Goal: Task Accomplishment & Management: Manage account settings

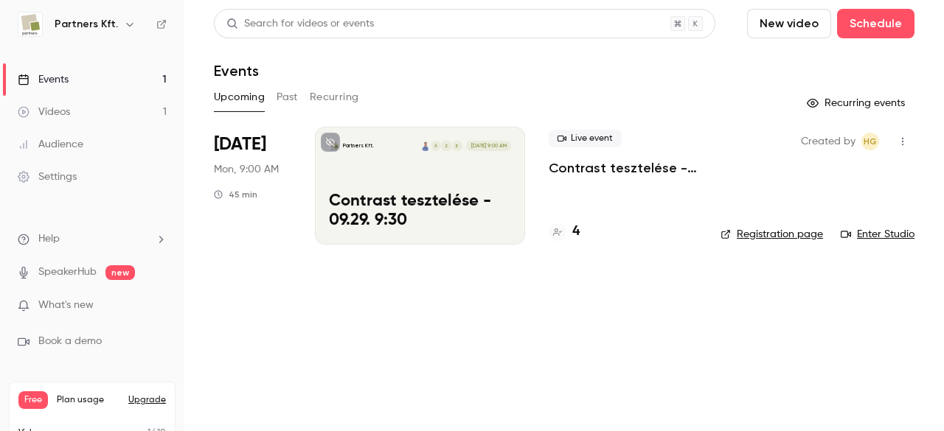
click at [423, 207] on p "Contrast tesztelése - 09.29. 9:30" at bounding box center [420, 211] width 182 height 38
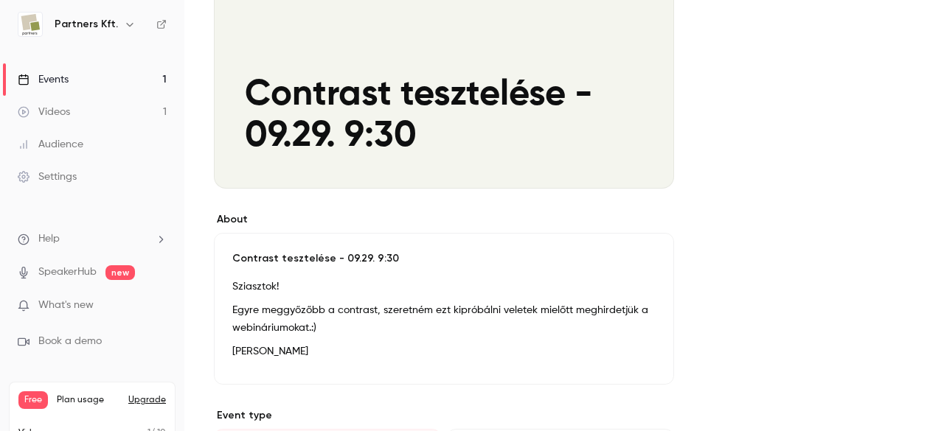
scroll to position [369, 0]
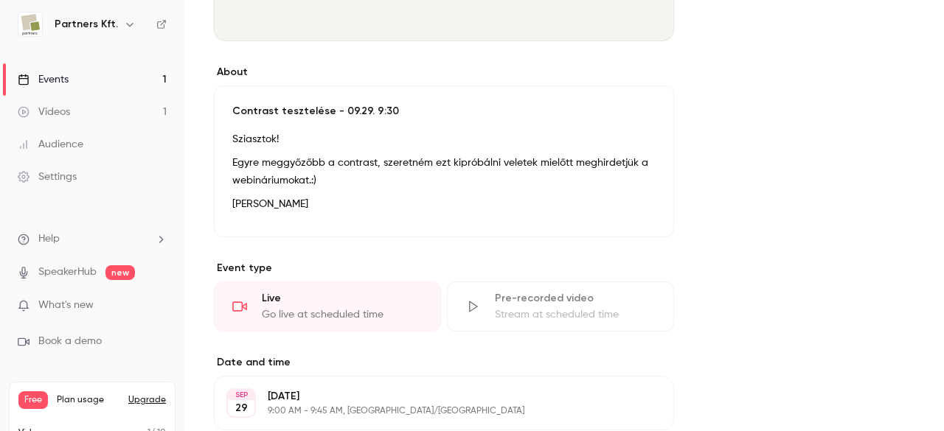
click at [348, 300] on div "Live" at bounding box center [342, 298] width 161 height 15
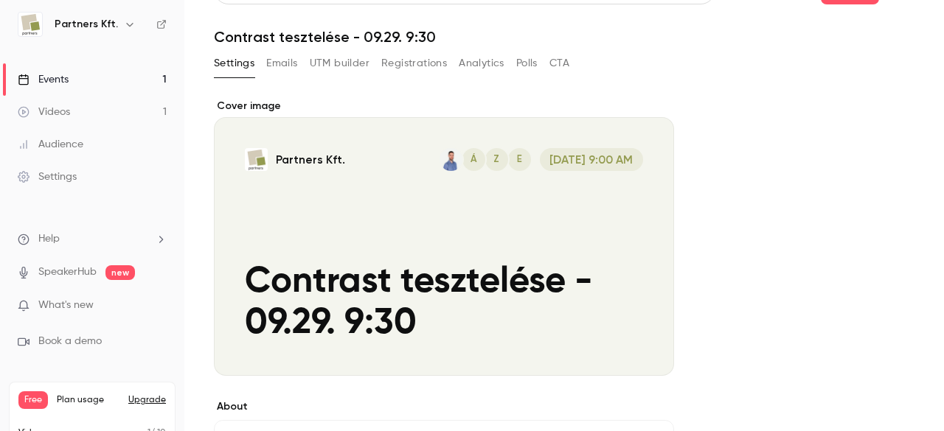
scroll to position [0, 0]
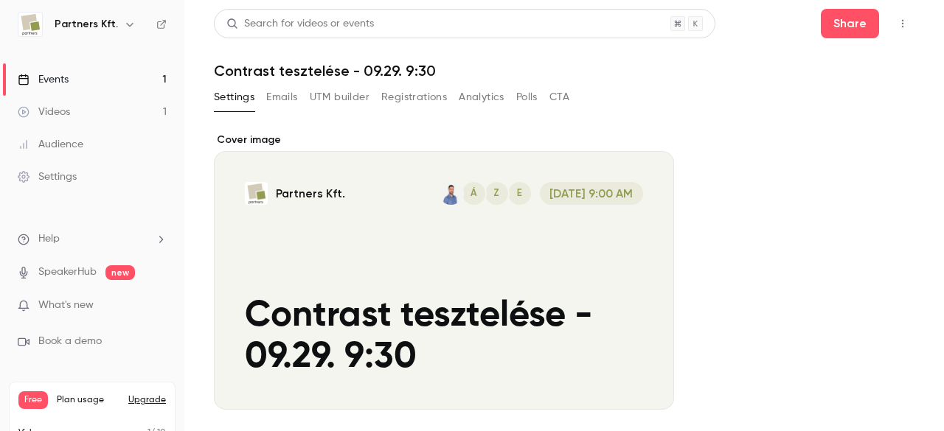
click at [86, 110] on link "Videos 1" at bounding box center [92, 112] width 184 height 32
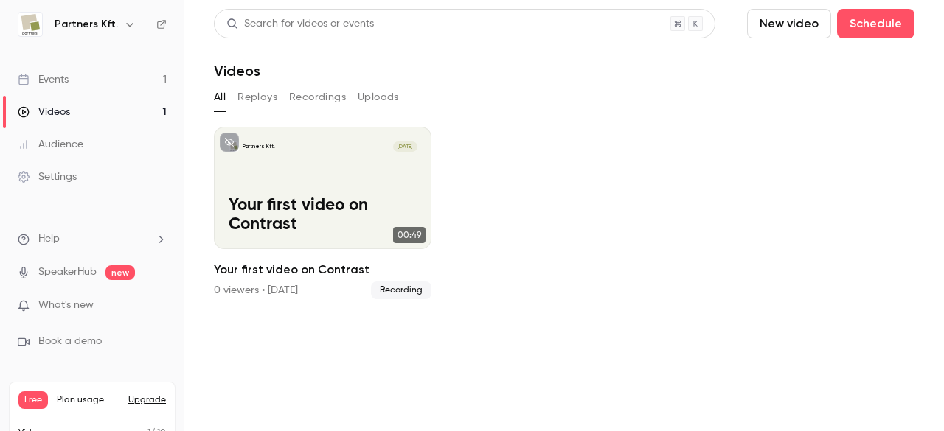
click at [81, 82] on link "Events 1" at bounding box center [92, 79] width 184 height 32
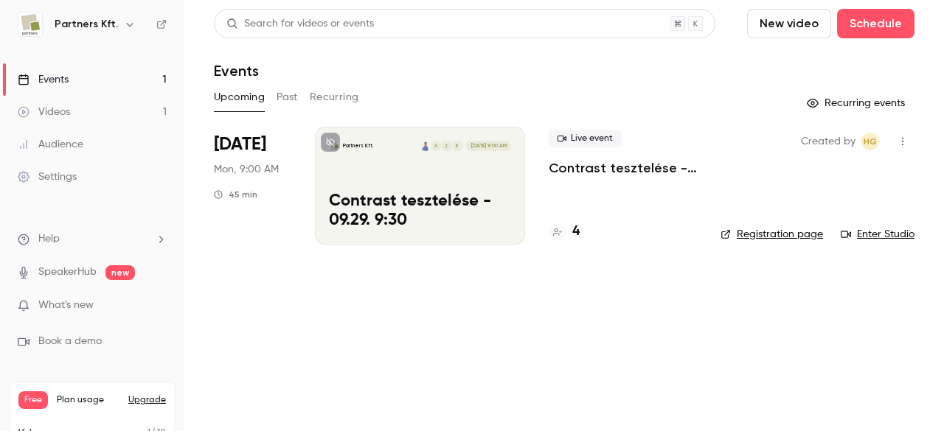
click at [872, 229] on link "Enter Studio" at bounding box center [878, 234] width 74 height 15
click at [878, 26] on button "Schedule" at bounding box center [875, 23] width 77 height 29
click at [441, 221] on div at bounding box center [472, 215] width 944 height 431
click at [452, 213] on p "Contrast tesztelése - 09.29. 9:30" at bounding box center [420, 211] width 182 height 38
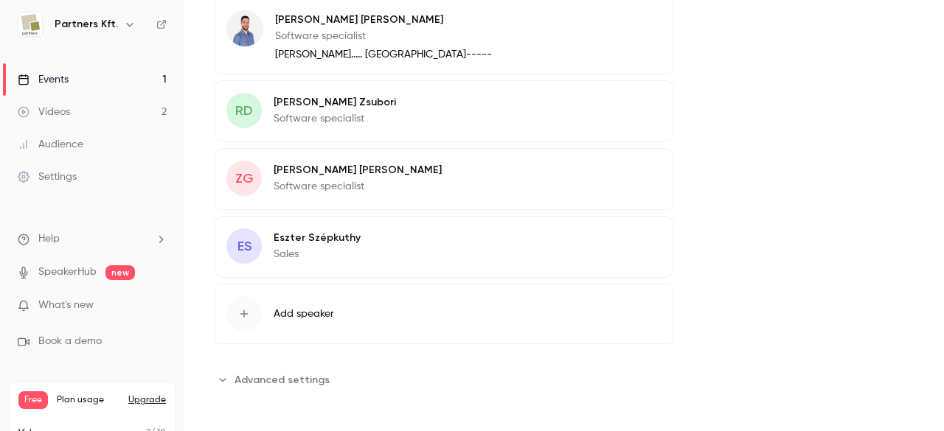
scroll to position [74, 0]
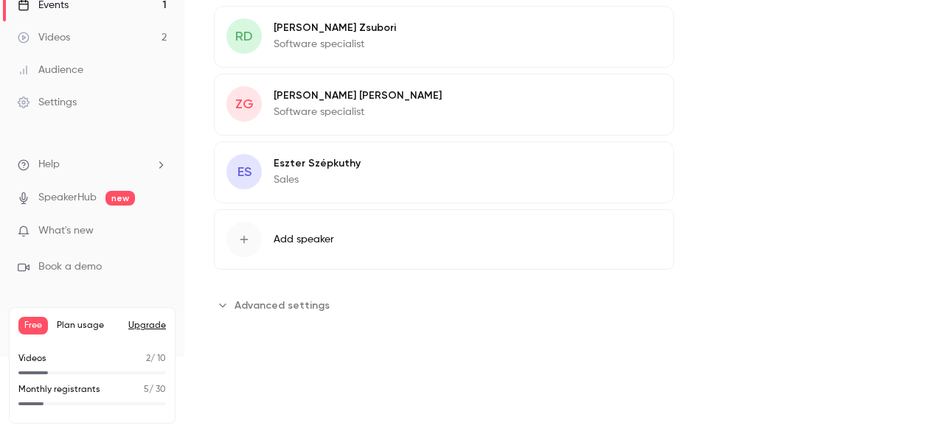
click at [299, 302] on span "Advanced settings" at bounding box center [282, 305] width 95 height 15
click at [336, 232] on button "Add speaker" at bounding box center [444, 239] width 460 height 60
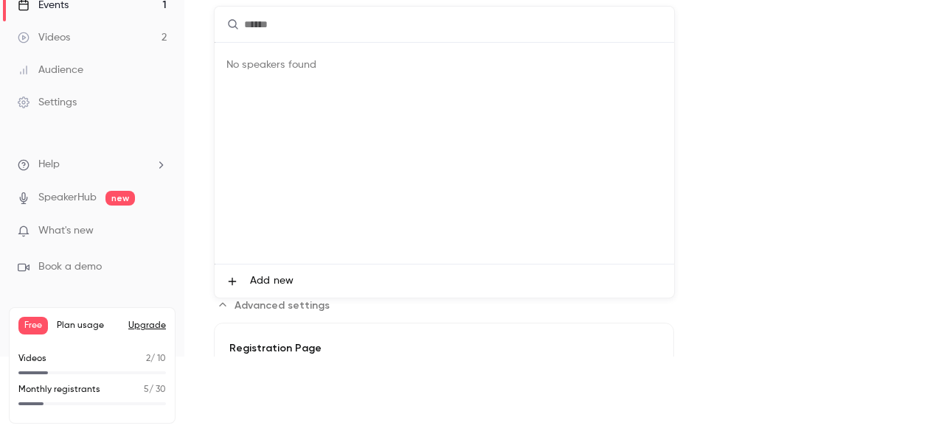
click at [344, 25] on input "text" at bounding box center [444, 24] width 459 height 35
click at [361, 38] on input "text" at bounding box center [444, 24] width 459 height 35
drag, startPoint x: 927, startPoint y: 187, endPoint x: 864, endPoint y: 173, distance: 64.2
click at [937, 142] on div at bounding box center [472, 215] width 944 height 431
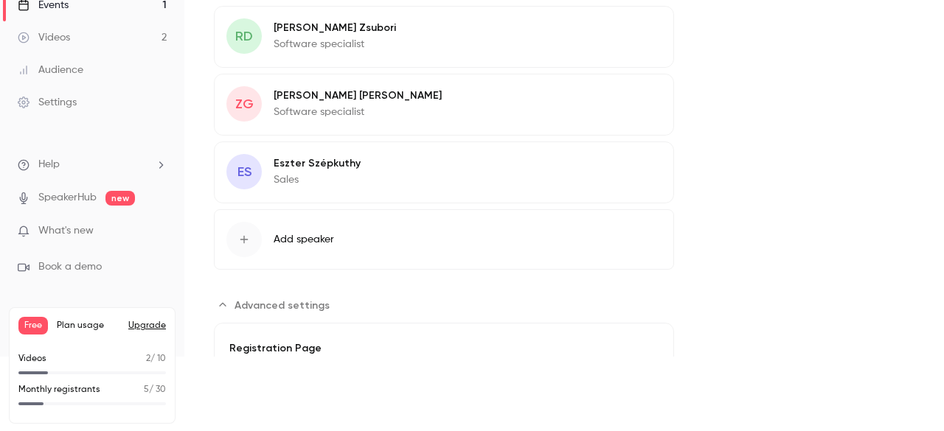
click at [283, 298] on span "Advanced settings" at bounding box center [282, 305] width 95 height 15
click at [291, 235] on span "Add speaker" at bounding box center [304, 239] width 60 height 15
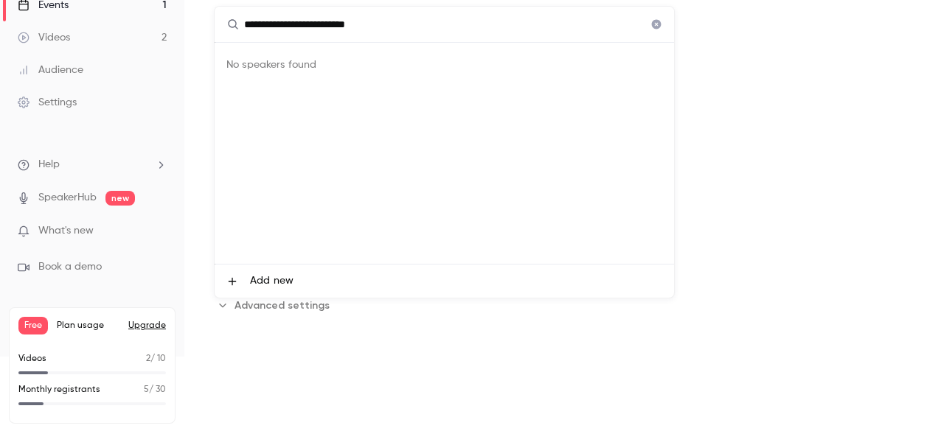
type input "**********"
drag, startPoint x: 927, startPoint y: 240, endPoint x: 930, endPoint y: 112, distance: 128.4
click at [930, 122] on div at bounding box center [472, 215] width 944 height 431
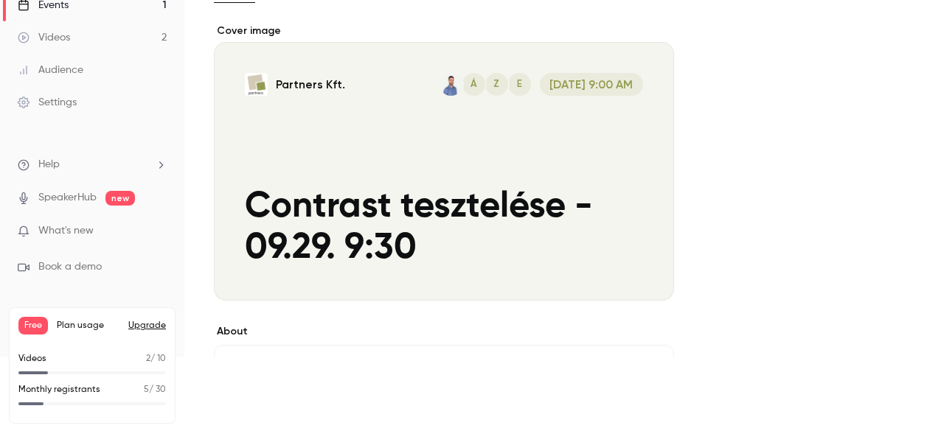
scroll to position [0, 0]
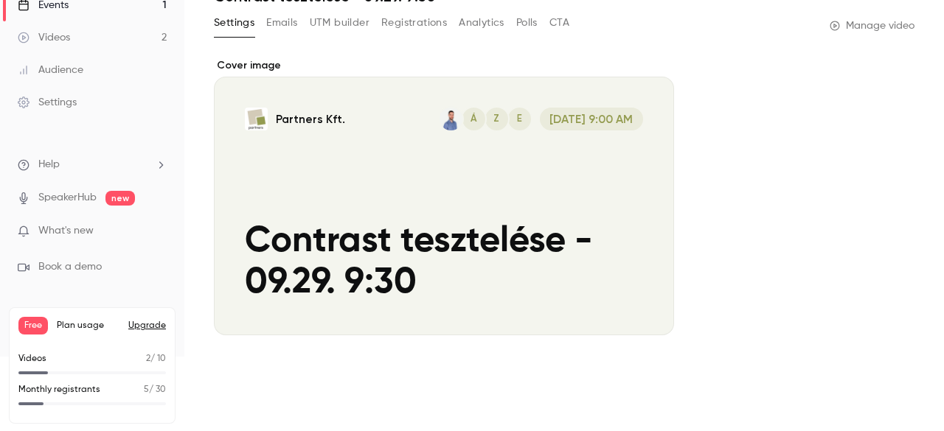
click at [403, 190] on div "Cover image" at bounding box center [444, 196] width 460 height 277
click at [0, 0] on input "Partners Kft. E Z Á [DATE] 9:00 AM Contrast tesztelése - 09.29. 9:30" at bounding box center [0, 0] width 0 height 0
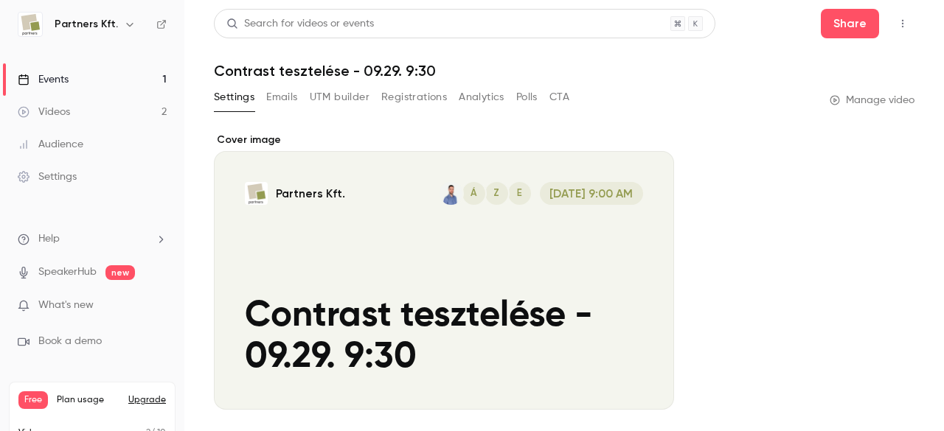
click at [106, 80] on link "Events 1" at bounding box center [92, 79] width 184 height 32
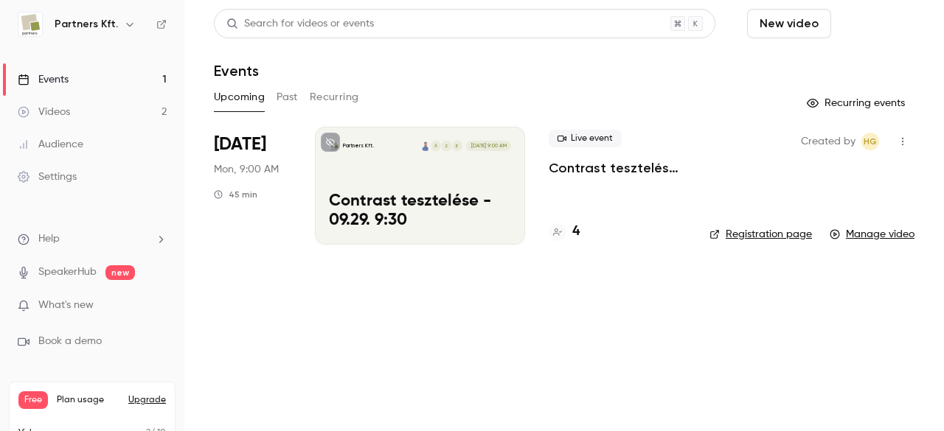
click at [861, 27] on button "Schedule" at bounding box center [875, 23] width 77 height 29
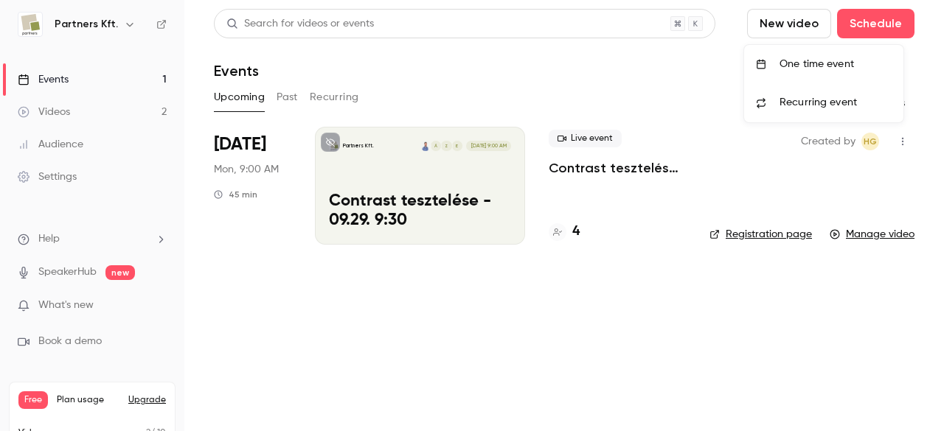
click at [835, 58] on div "One time event" at bounding box center [836, 64] width 112 height 15
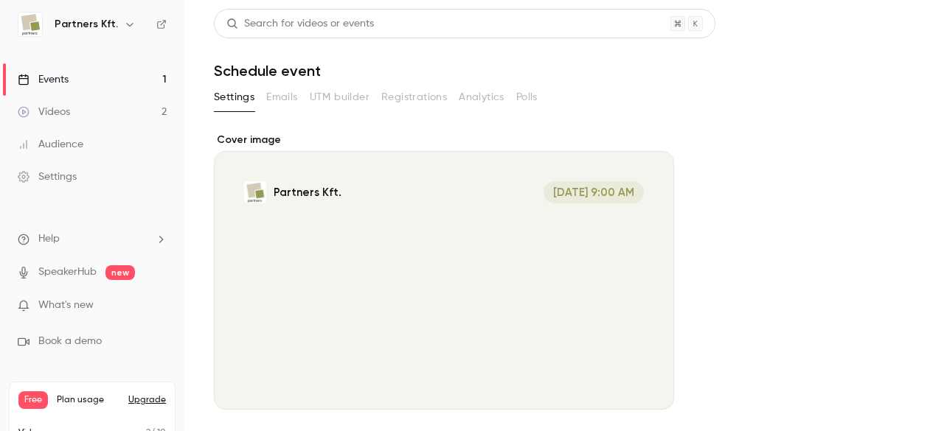
scroll to position [254, 0]
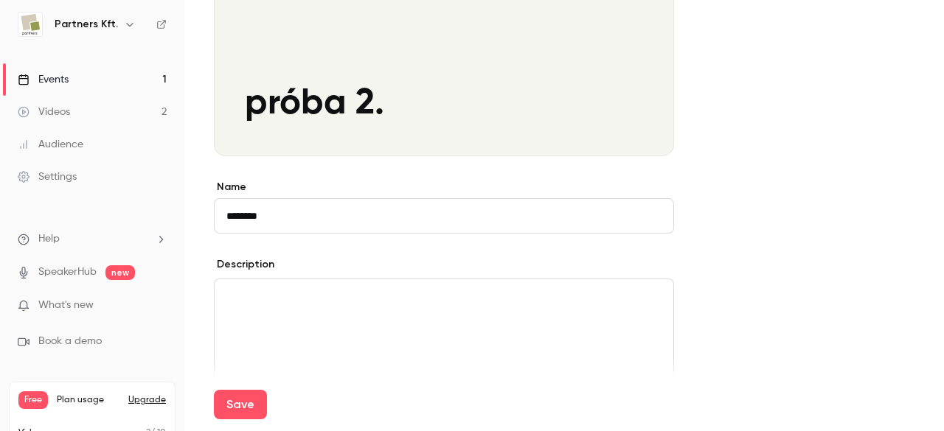
type input "********"
click at [482, 306] on div "editor" at bounding box center [444, 345] width 459 height 130
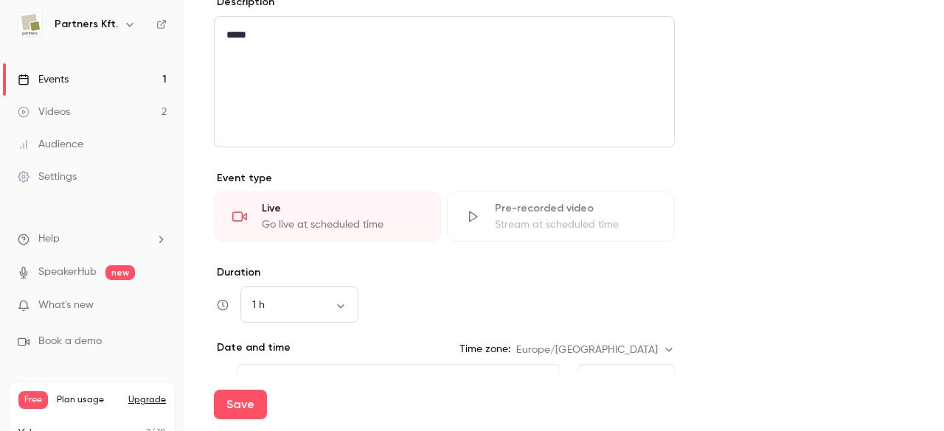
scroll to position [696, 0]
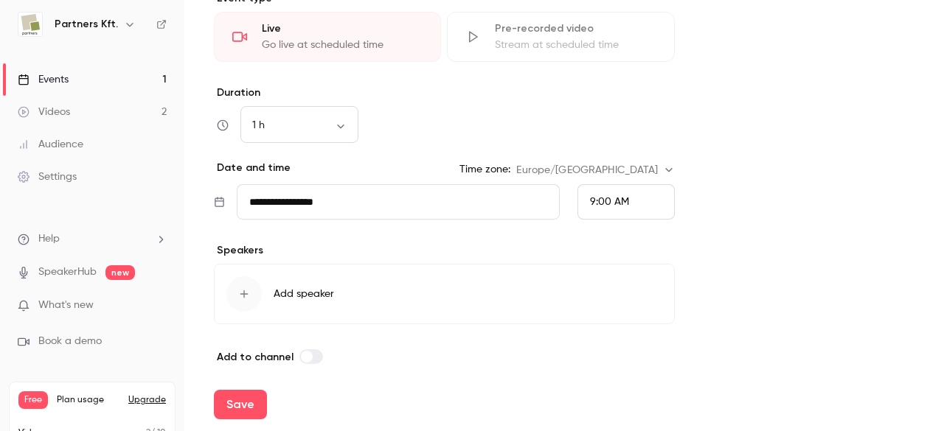
click at [316, 295] on span "Add speaker" at bounding box center [304, 294] width 60 height 15
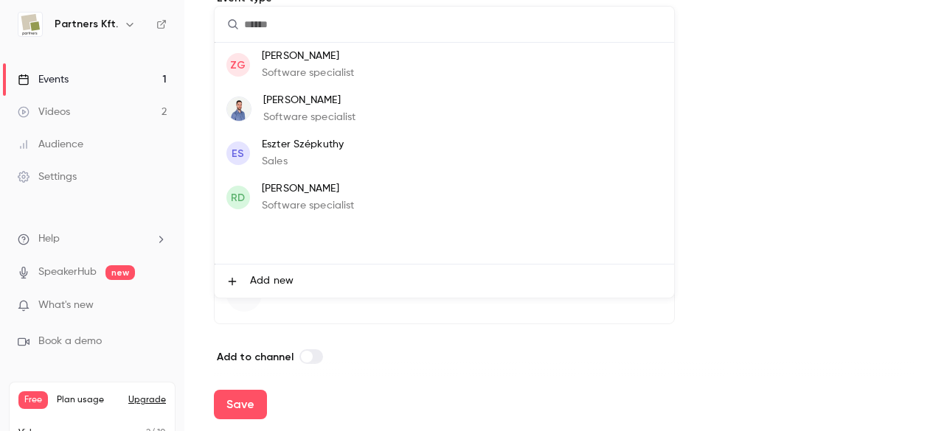
click at [302, 66] on p "Software specialist" at bounding box center [308, 73] width 93 height 15
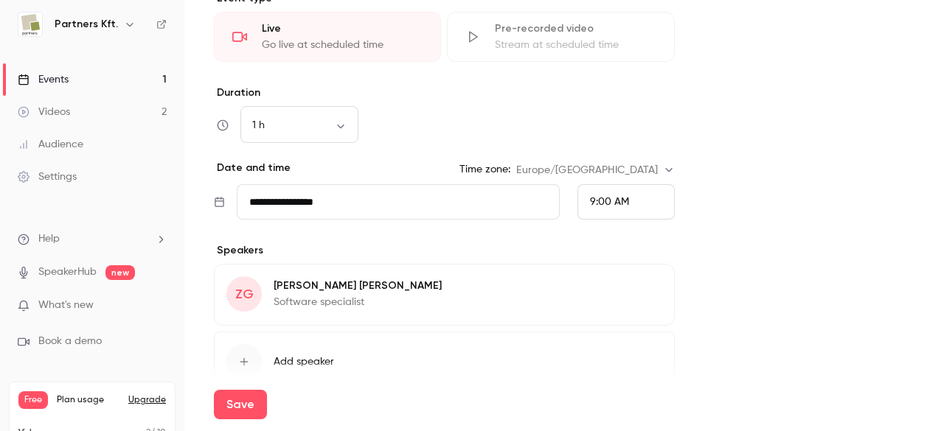
click at [625, 291] on icon "button" at bounding box center [621, 288] width 12 height 12
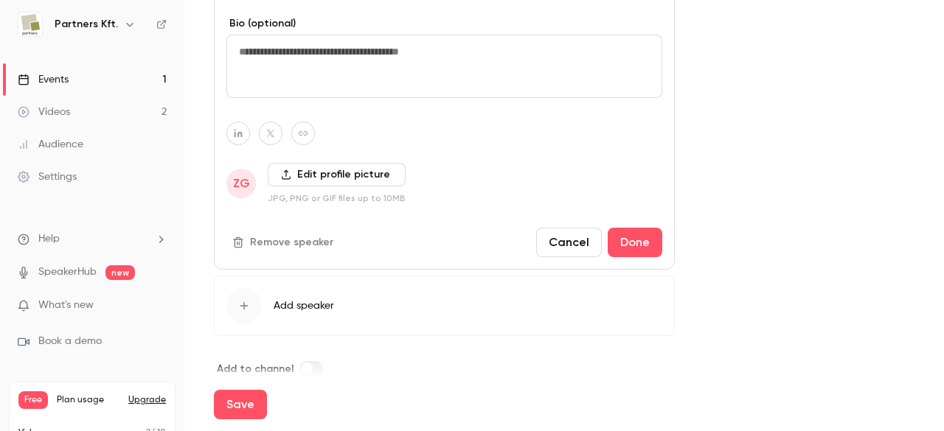
scroll to position [1131, 0]
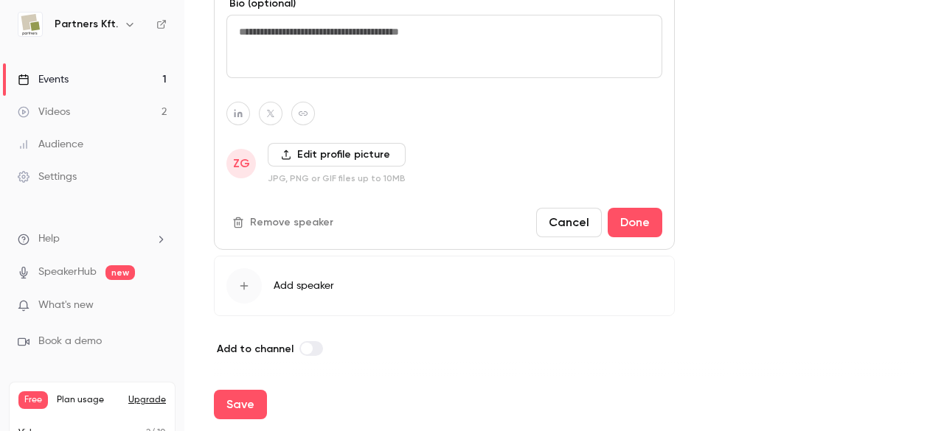
click at [574, 223] on button "Cancel" at bounding box center [569, 222] width 66 height 29
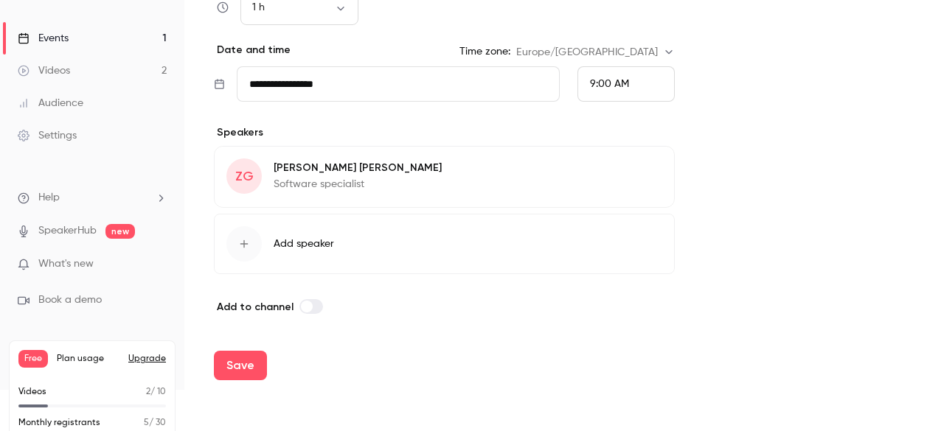
scroll to position [74, 0]
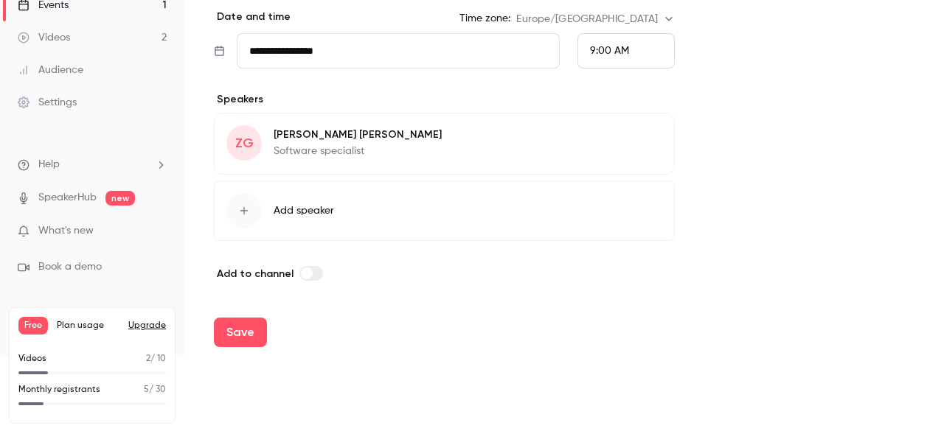
click at [301, 209] on span "Add speaker" at bounding box center [304, 211] width 60 height 15
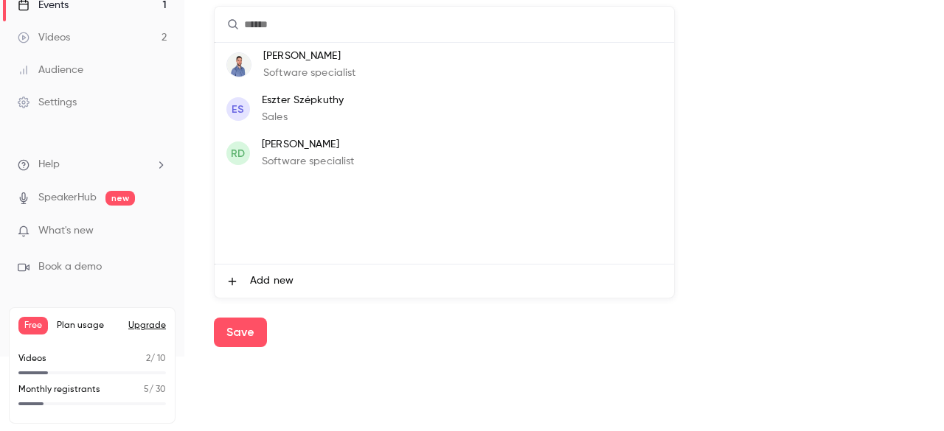
click at [805, 216] on div at bounding box center [472, 215] width 944 height 431
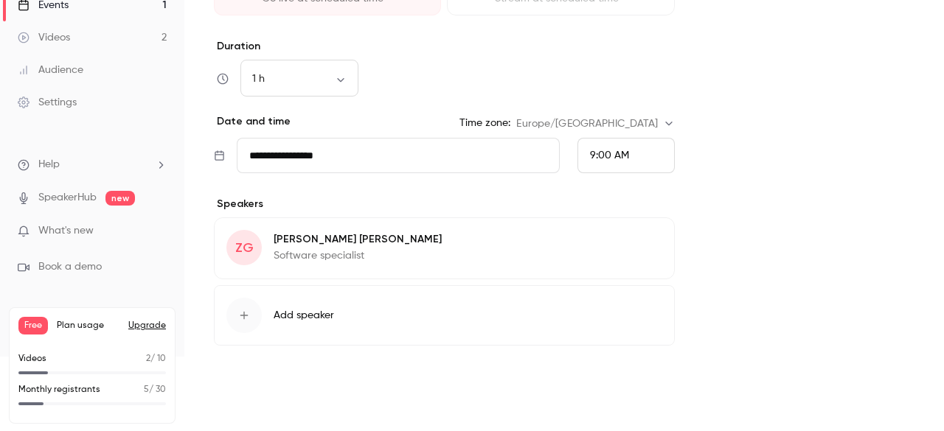
scroll to position [773, 0]
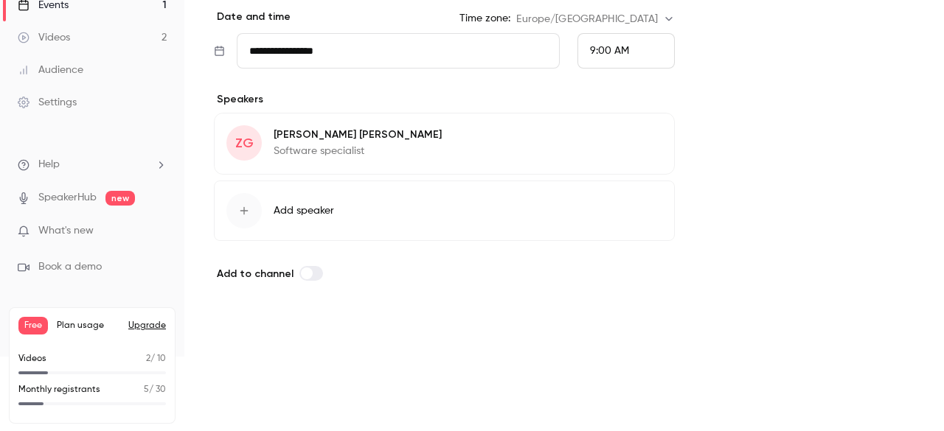
click at [235, 324] on button "Save" at bounding box center [240, 332] width 53 height 29
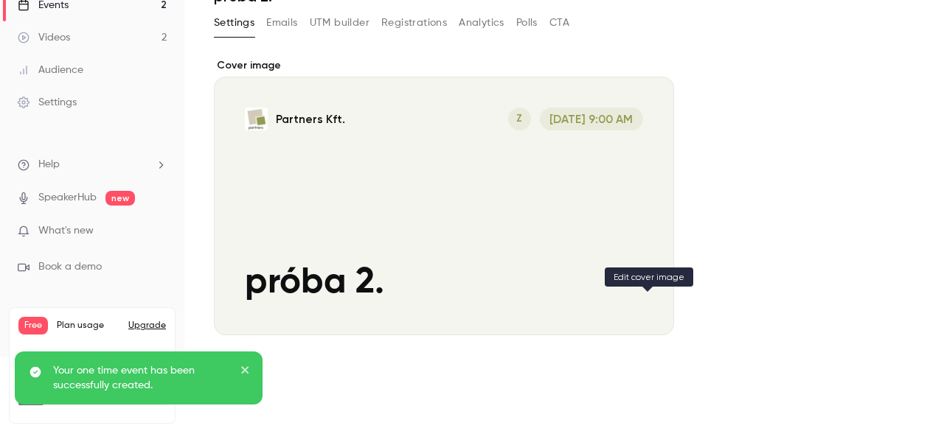
click at [656, 294] on div "Cover image" at bounding box center [647, 308] width 29 height 29
click at [0, 0] on input "Partners Kft. Z [DATE] 9:00 AM próba 2." at bounding box center [0, 0] width 0 height 0
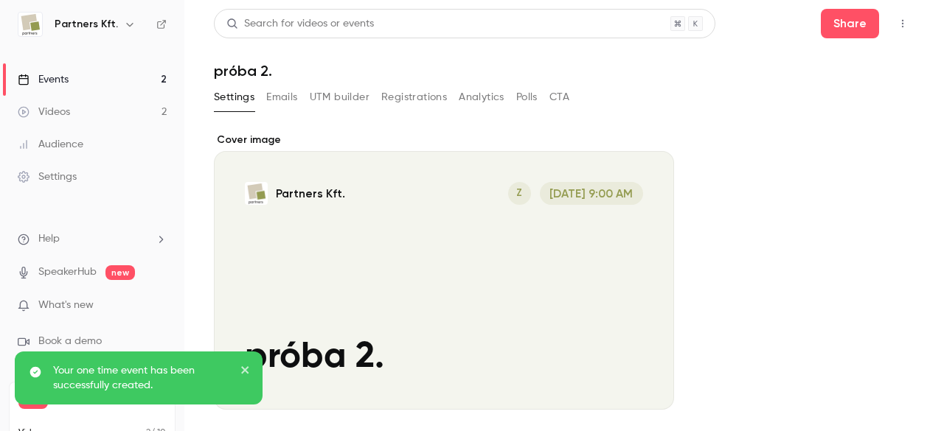
click at [403, 100] on button "Registrations" at bounding box center [414, 98] width 66 height 24
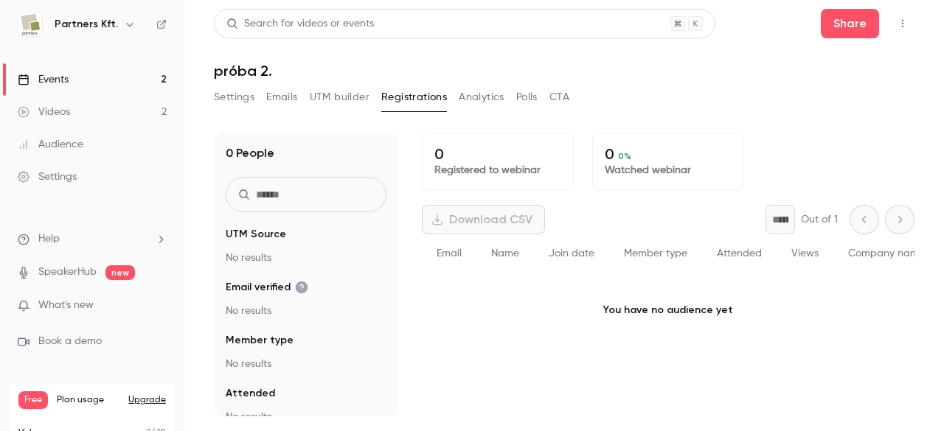
click at [236, 95] on button "Settings" at bounding box center [234, 98] width 41 height 24
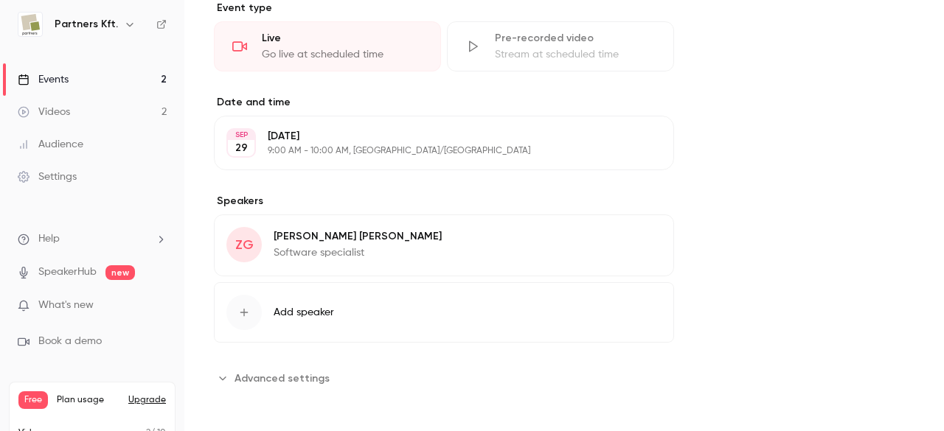
scroll to position [74, 0]
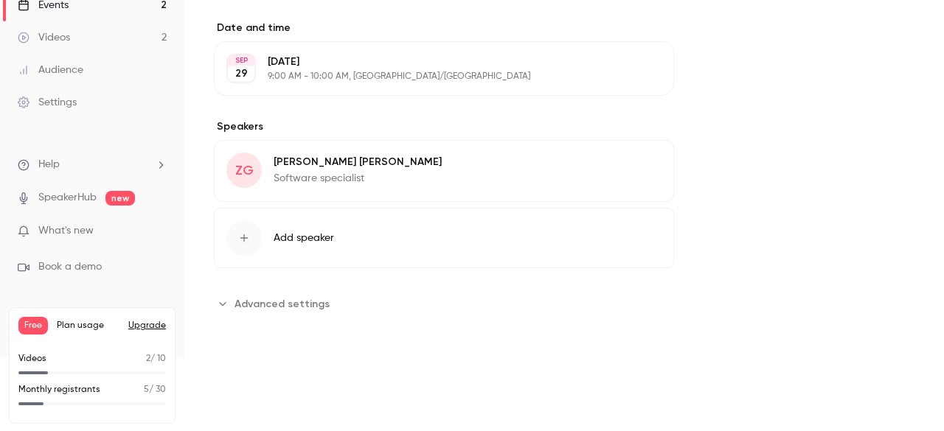
click at [302, 287] on div "**********" at bounding box center [444, 55] width 460 height 521
click at [302, 296] on span "Advanced settings" at bounding box center [282, 303] width 95 height 15
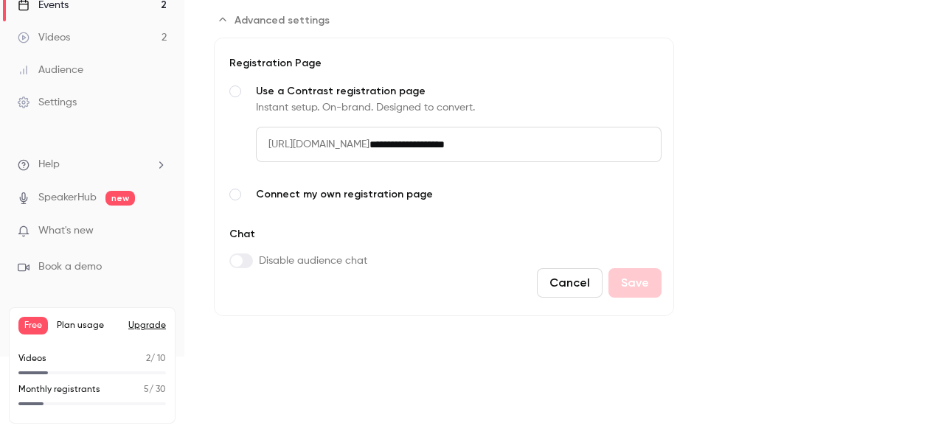
drag, startPoint x: 584, startPoint y: 287, endPoint x: 591, endPoint y: 284, distance: 7.9
click at [584, 286] on button "Cancel" at bounding box center [570, 282] width 66 height 29
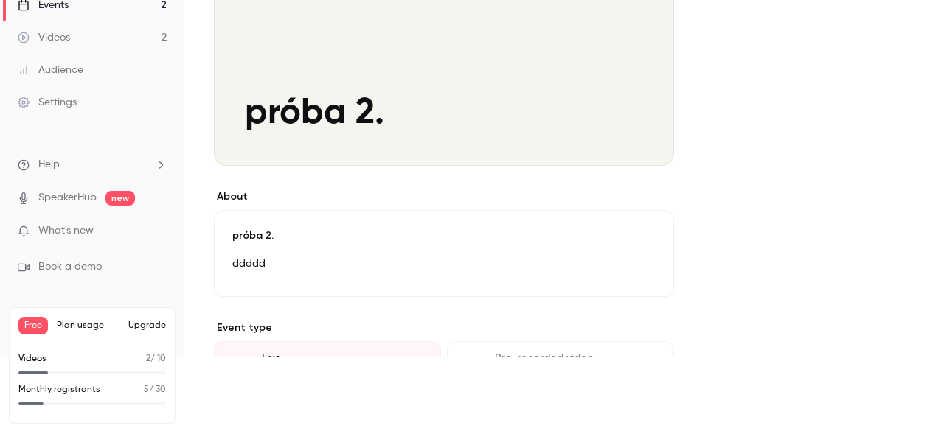
scroll to position [48, 0]
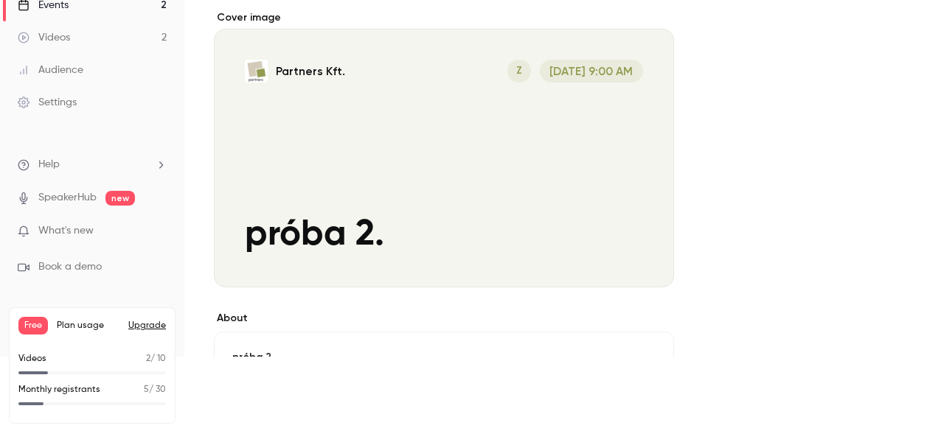
click at [66, 97] on div "Settings" at bounding box center [47, 102] width 59 height 15
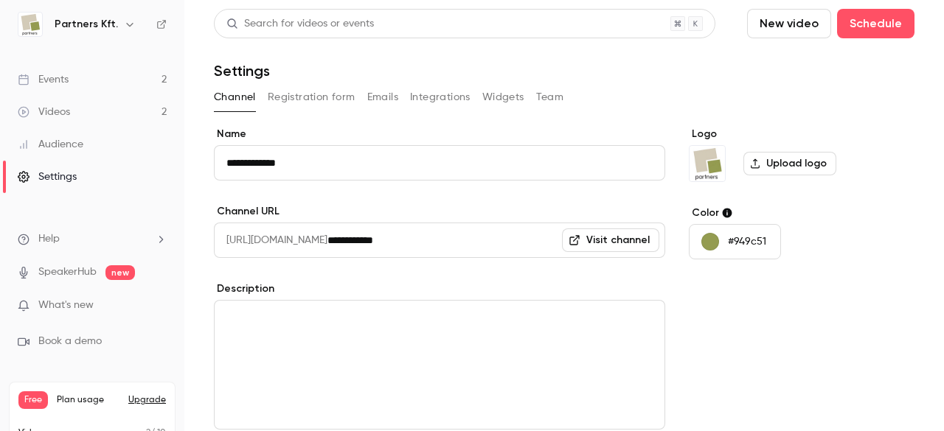
click at [382, 92] on button "Emails" at bounding box center [382, 98] width 31 height 24
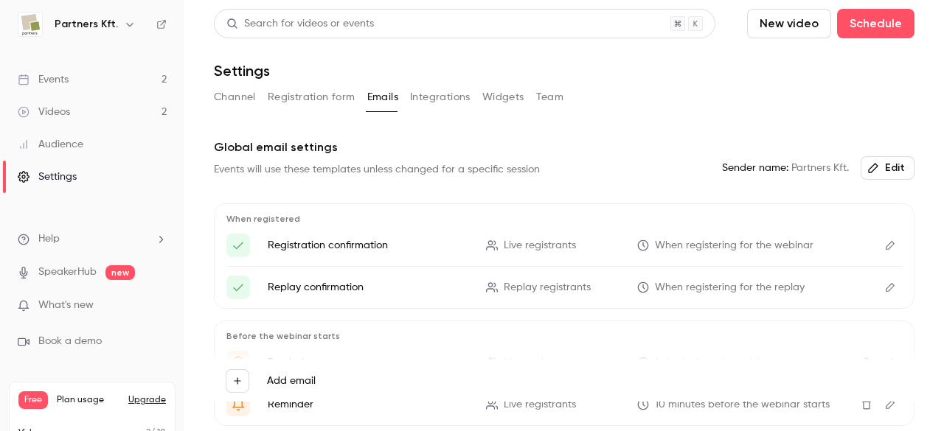
click at [549, 94] on button "Team" at bounding box center [550, 98] width 28 height 24
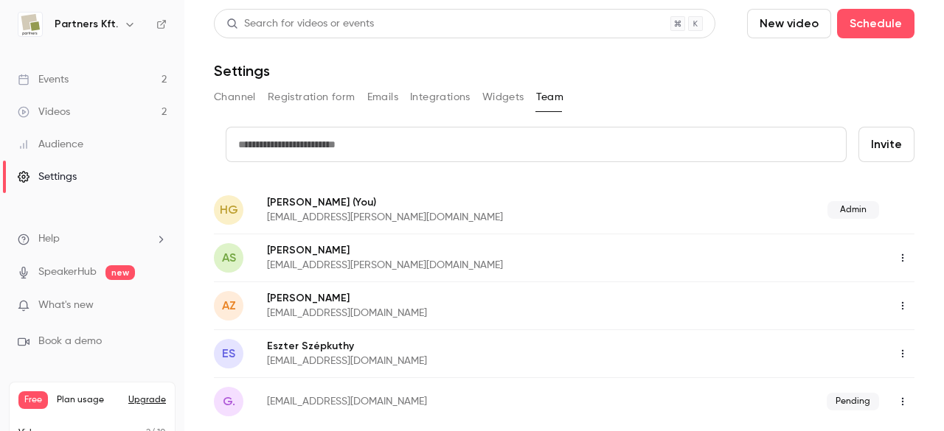
click at [891, 266] on button "button" at bounding box center [903, 258] width 24 height 24
click at [876, 294] on div "Assign admin role" at bounding box center [864, 295] width 112 height 15
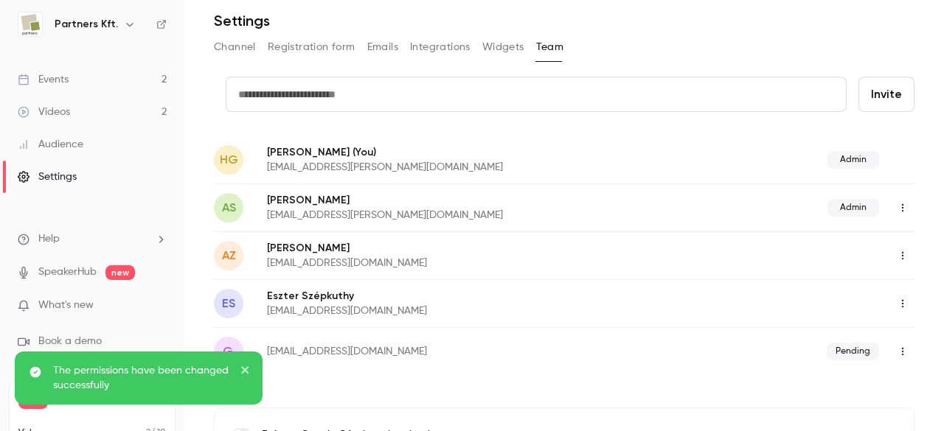
scroll to position [74, 0]
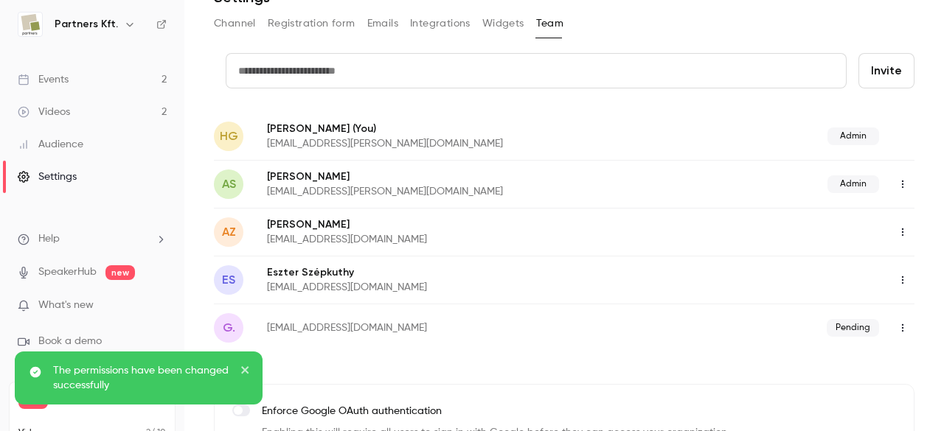
click at [897, 280] on icon "button" at bounding box center [903, 280] width 12 height 10
click at [866, 322] on div "Assign admin role" at bounding box center [864, 317] width 112 height 15
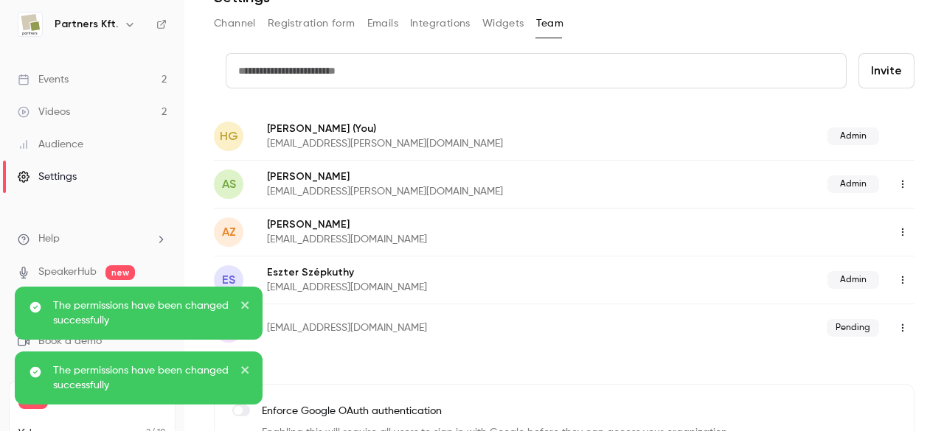
click at [891, 324] on button "button" at bounding box center [903, 328] width 24 height 24
click at [878, 362] on div "Resend invitation" at bounding box center [864, 365] width 112 height 15
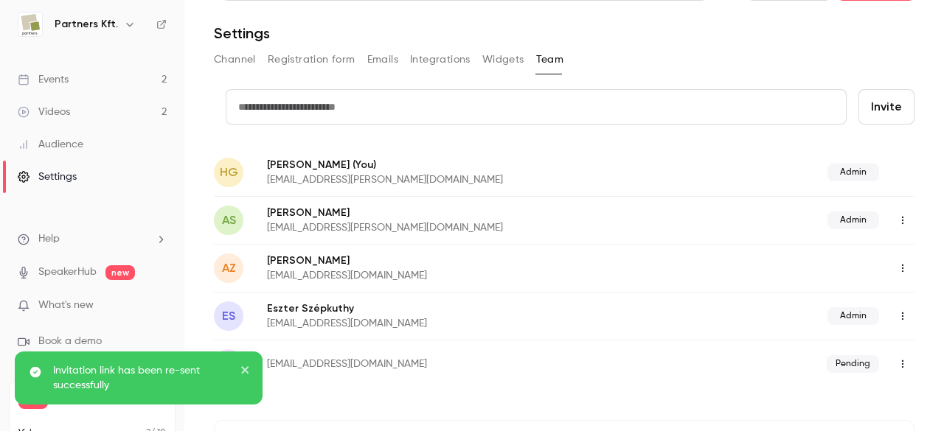
scroll to position [0, 0]
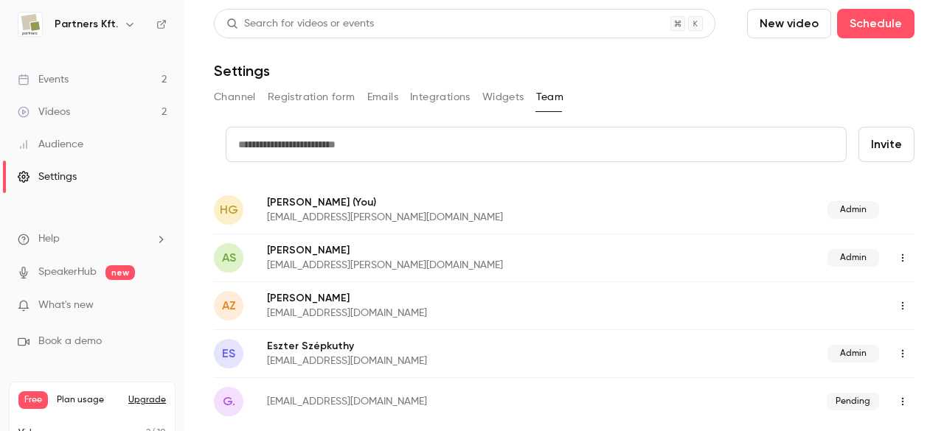
click at [667, 147] on input "text" at bounding box center [536, 144] width 621 height 35
click at [659, 156] on input "text" at bounding box center [536, 144] width 621 height 35
type input "*"
click at [271, 257] on p "[PERSON_NAME]" at bounding box center [466, 250] width 398 height 15
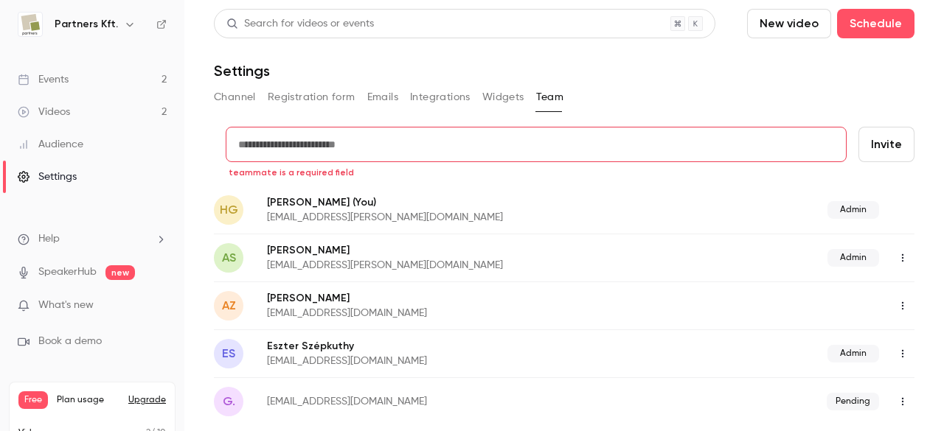
drag, startPoint x: 225, startPoint y: 101, endPoint x: 349, endPoint y: 125, distance: 126.1
click at [225, 101] on button "Channel" at bounding box center [235, 98] width 42 height 24
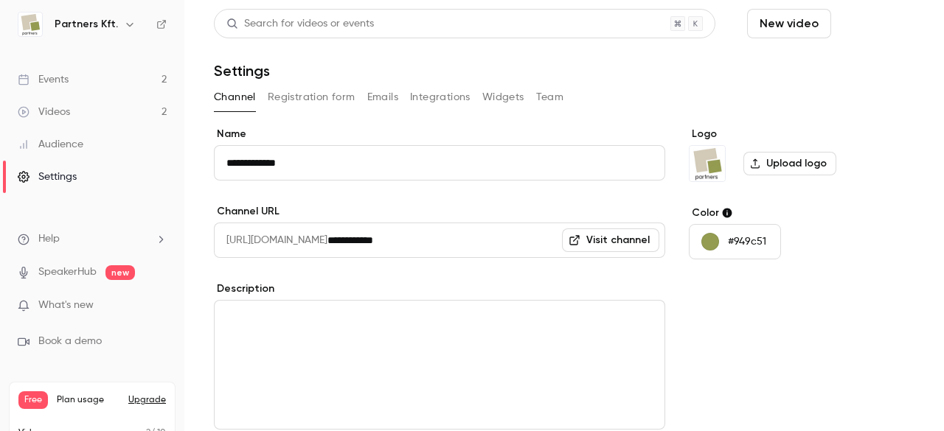
click at [859, 27] on button "Schedule" at bounding box center [875, 23] width 77 height 29
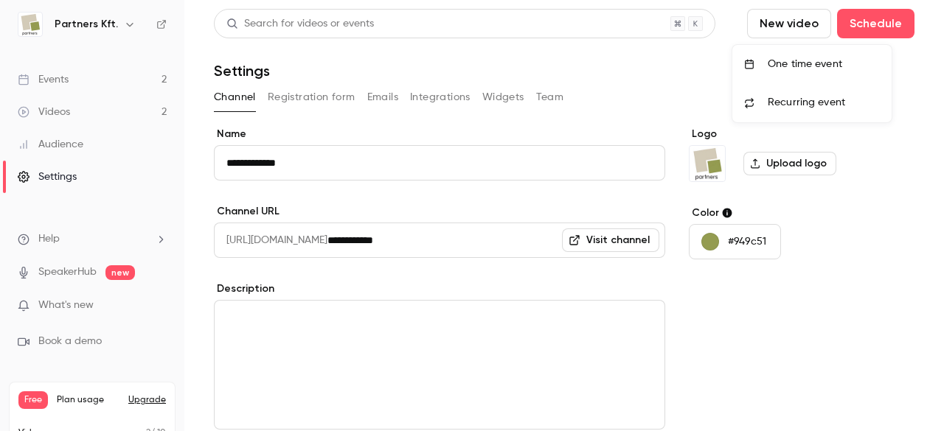
click at [66, 83] on div at bounding box center [472, 215] width 944 height 431
click at [47, 74] on div "Events" at bounding box center [43, 79] width 51 height 15
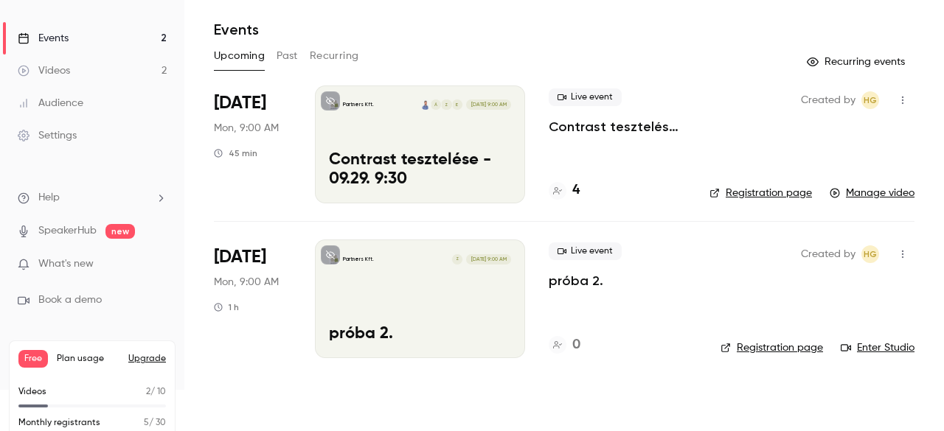
scroll to position [74, 0]
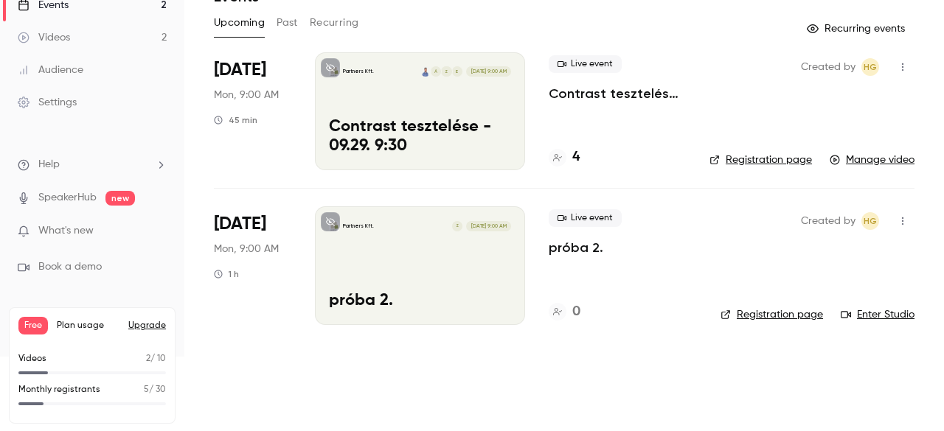
click at [794, 306] on div "Created by HG Registration page Enter Studio" at bounding box center [818, 265] width 194 height 118
click at [782, 314] on link "Registration page" at bounding box center [772, 315] width 103 height 15
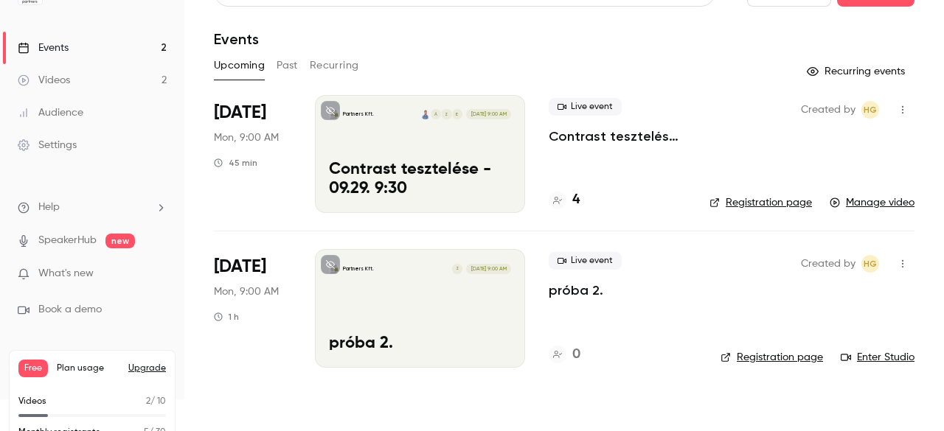
scroll to position [0, 0]
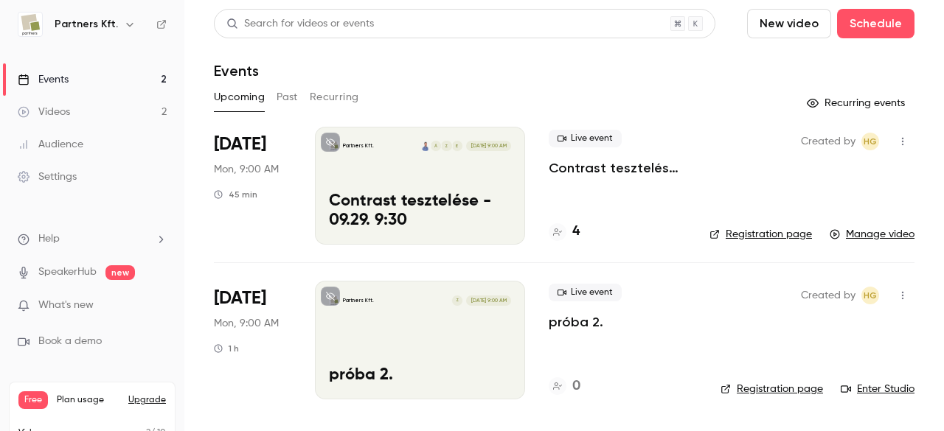
click at [428, 322] on div "Partners Kft. Z [DATE] 9:00 AM próba 2." at bounding box center [420, 340] width 210 height 118
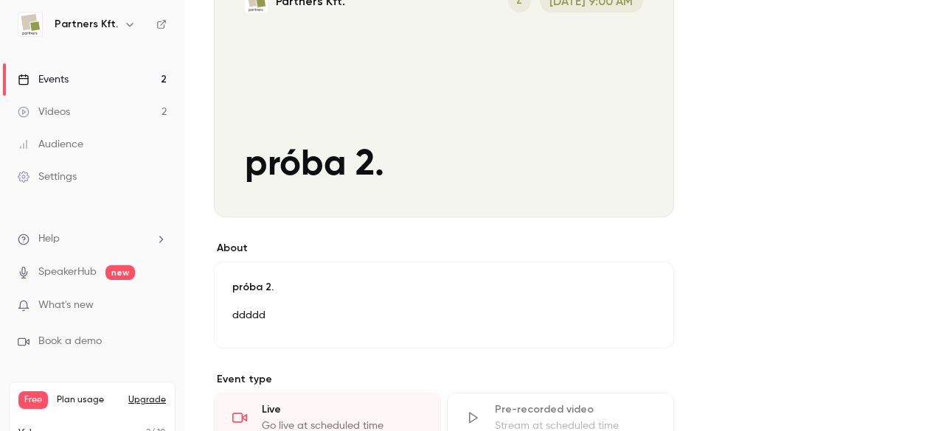
scroll to position [295, 0]
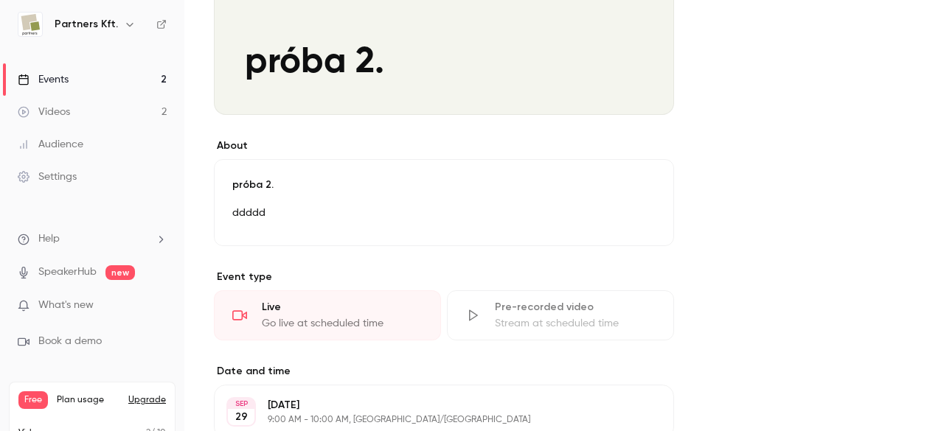
click at [320, 316] on div "Go live at scheduled time" at bounding box center [342, 323] width 161 height 15
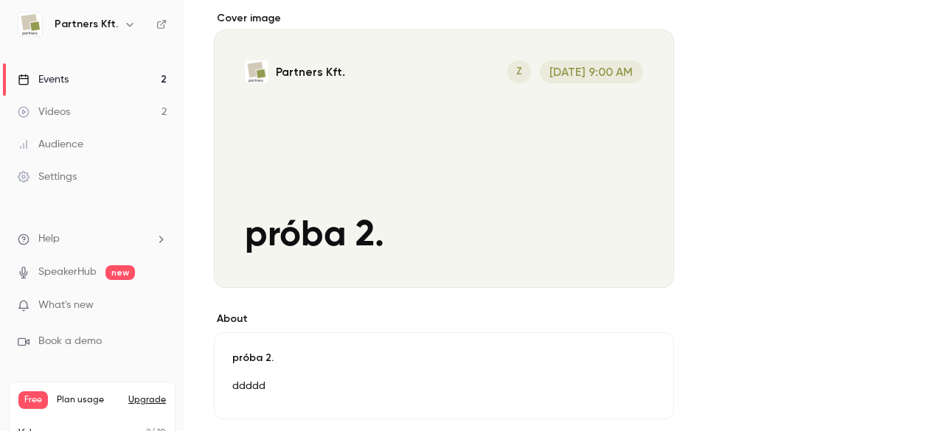
scroll to position [0, 0]
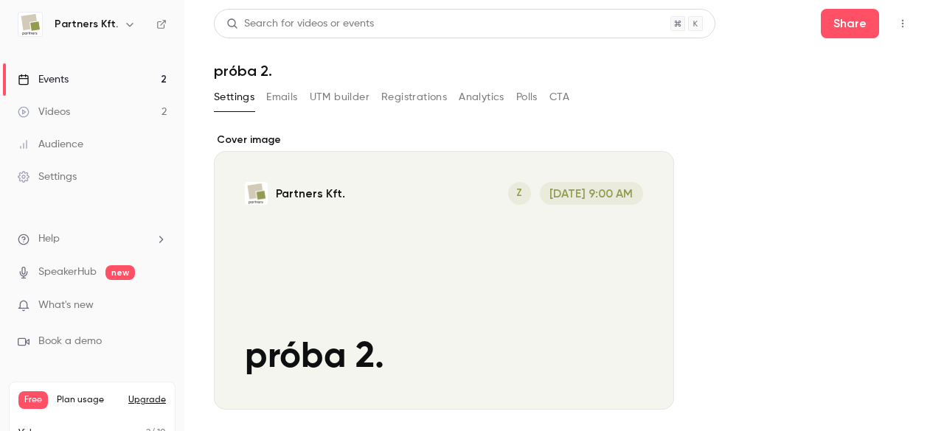
click at [64, 77] on div "Events" at bounding box center [43, 79] width 51 height 15
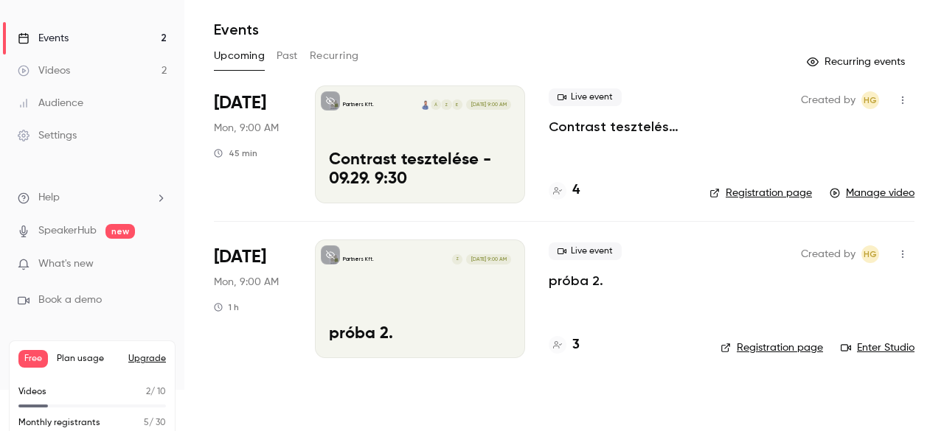
scroll to position [74, 0]
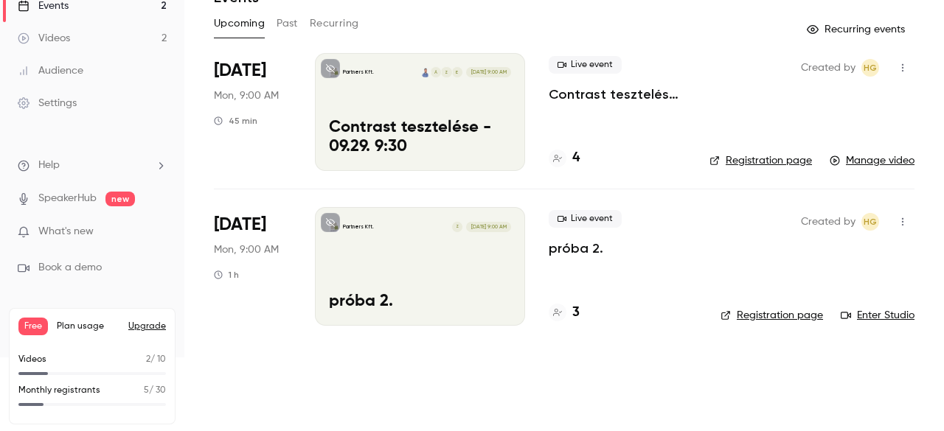
click at [245, 223] on span "[DATE]" at bounding box center [240, 225] width 52 height 24
click at [499, 268] on div "Partners Kft. Z [DATE] 9:00 AM próba 2." at bounding box center [420, 266] width 210 height 118
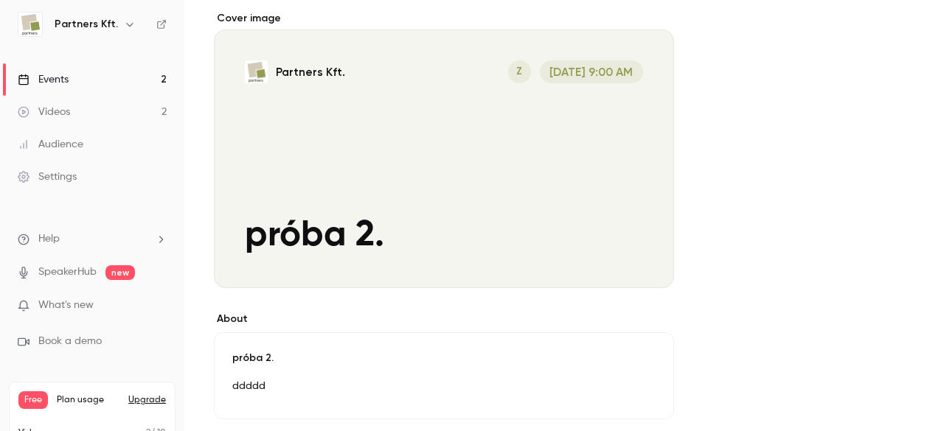
click at [61, 73] on div "Events" at bounding box center [43, 79] width 51 height 15
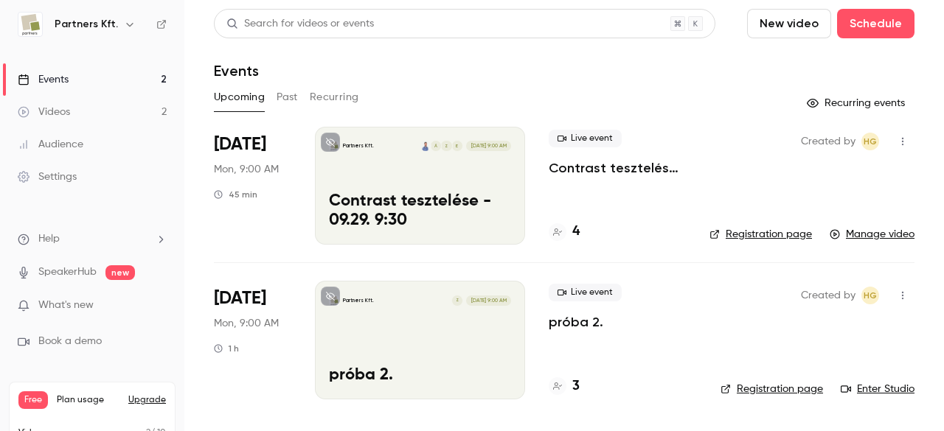
click at [888, 389] on link "Enter Studio" at bounding box center [878, 389] width 74 height 15
